Goal: Browse casually

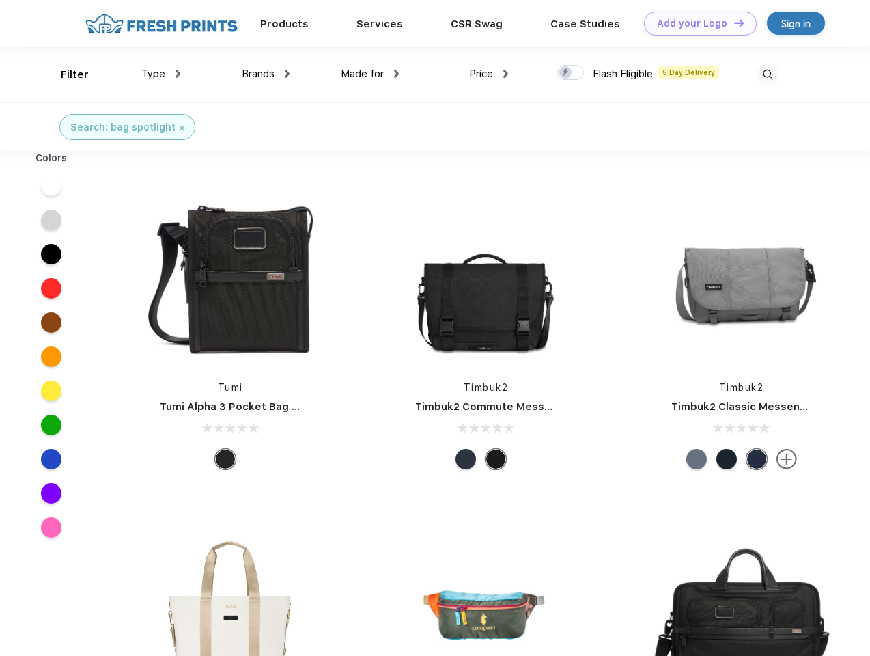
click at [696, 23] on link "Add your Logo Design Tool" at bounding box center [700, 24] width 113 height 24
click at [66, 74] on div "Filter" at bounding box center [75, 75] width 28 height 16
click at [161, 74] on span "Type" at bounding box center [153, 74] width 24 height 12
click at [266, 74] on span "Brands" at bounding box center [258, 74] width 33 height 12
click at [370, 74] on span "Made for" at bounding box center [362, 74] width 43 height 12
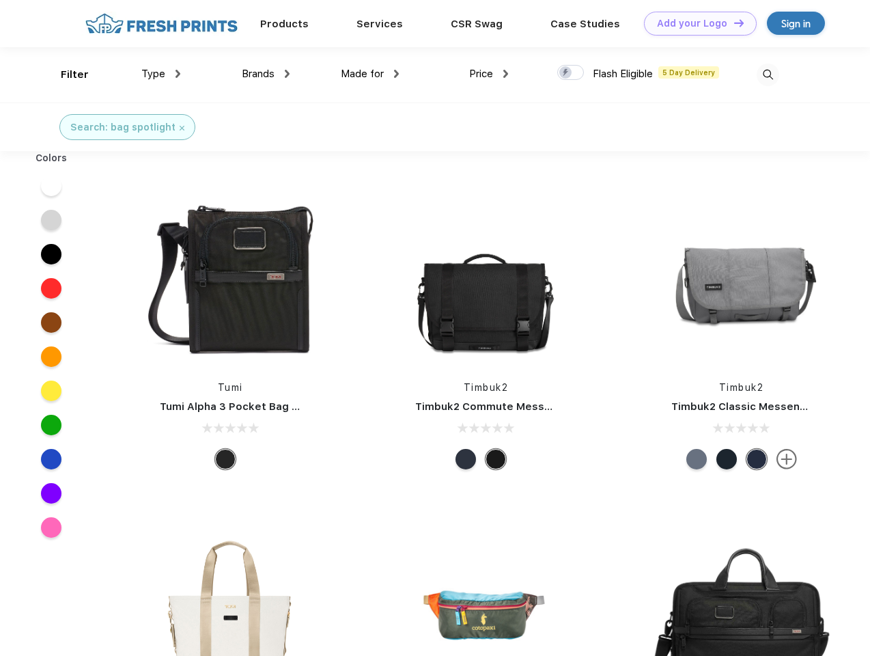
click at [489, 74] on span "Price" at bounding box center [481, 74] width 24 height 12
click at [571, 73] on div at bounding box center [571, 72] width 27 height 15
click at [566, 73] on input "checkbox" at bounding box center [562, 68] width 9 height 9
click at [768, 74] on img at bounding box center [768, 75] width 23 height 23
click at [51, 186] on div at bounding box center [51, 186] width 53 height 34
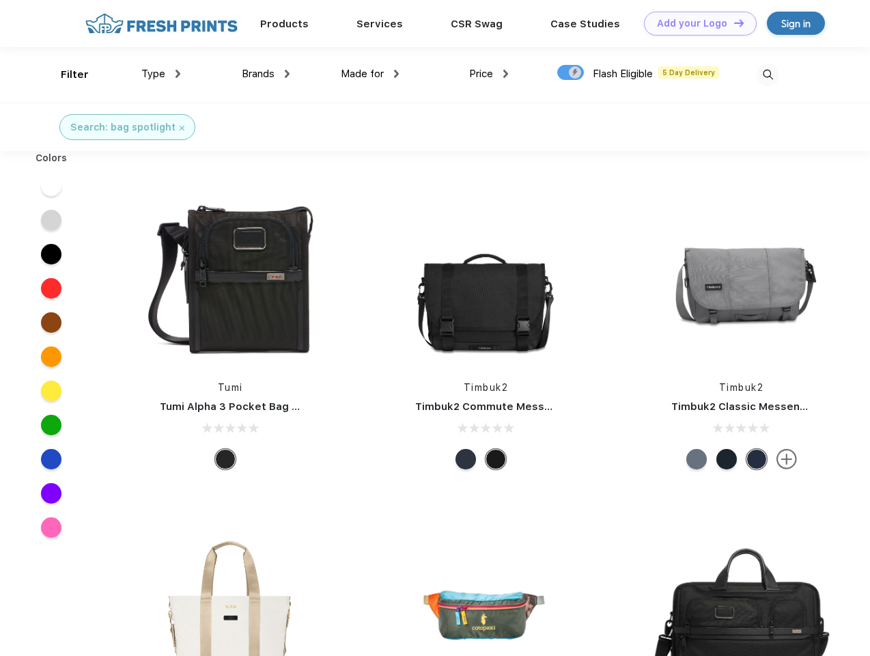
click at [51, 220] on div at bounding box center [51, 220] width 53 height 34
